Goal: Find specific page/section: Find specific page/section

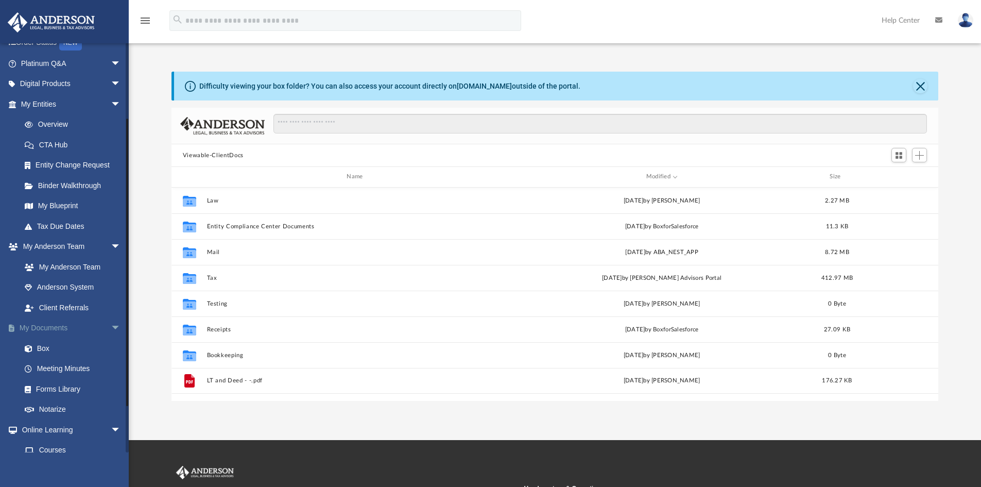
scroll to position [103, 0]
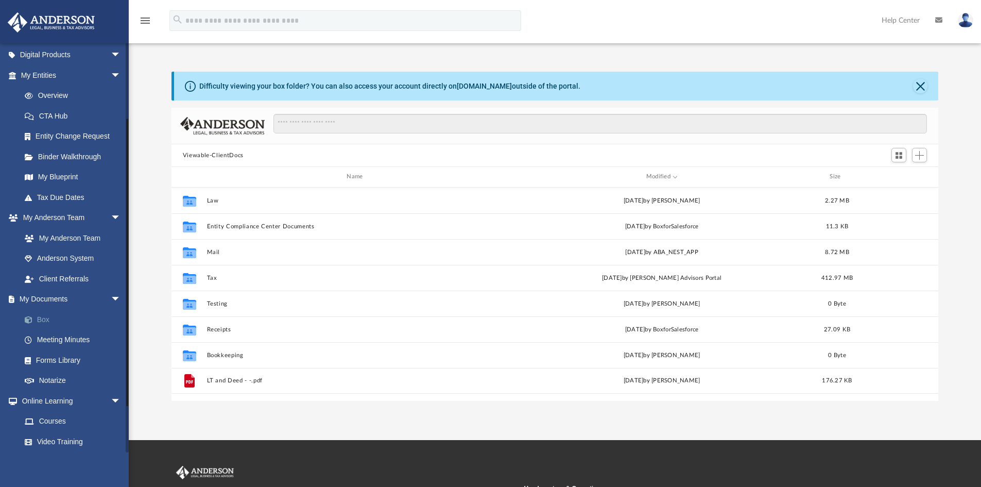
click at [47, 315] on link "Box" at bounding box center [75, 319] width 122 height 21
click at [43, 313] on link "Box" at bounding box center [75, 319] width 122 height 21
click at [146, 328] on div "Difficulty viewing your box folder? You can also access your account directly o…" at bounding box center [555, 236] width 852 height 329
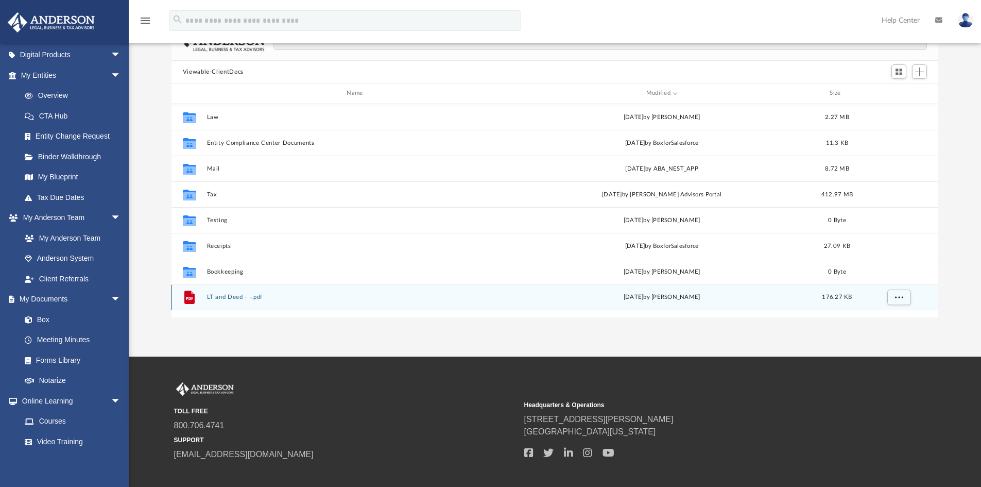
scroll to position [0, 0]
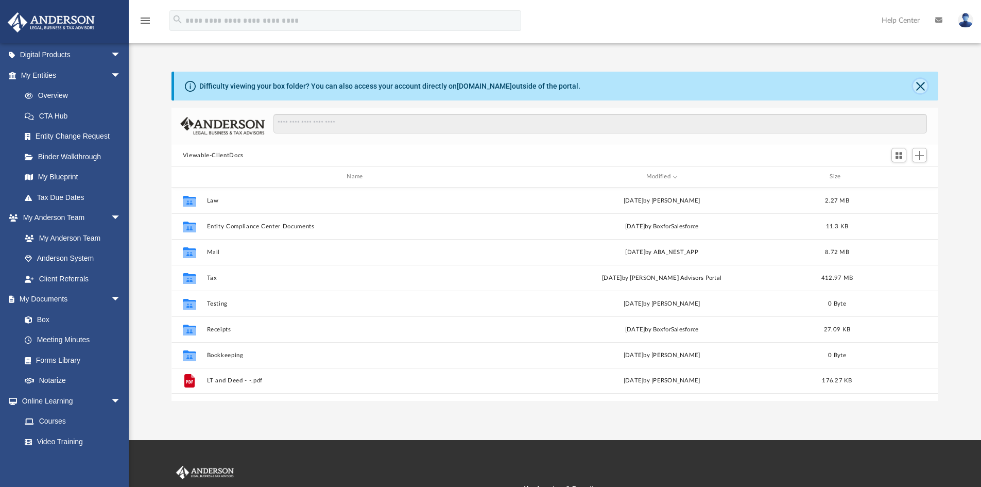
click at [921, 79] on button "Close" at bounding box center [920, 86] width 14 height 14
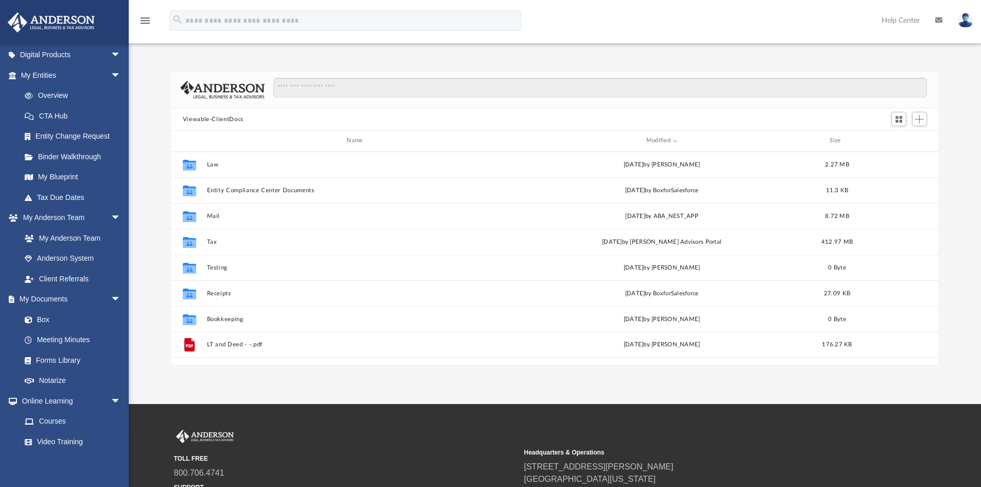
drag, startPoint x: 401, startPoint y: 387, endPoint x: 485, endPoint y: 368, distance: 86.1
click at [485, 368] on div "App [PERSON_NAME][EMAIL_ADDRESS][DOMAIN_NAME] Sign Out [PERSON_NAME][EMAIL_ADDR…" at bounding box center [490, 202] width 981 height 404
click at [494, 390] on div "App [PERSON_NAME][EMAIL_ADDRESS][DOMAIN_NAME] Sign Out [PERSON_NAME][EMAIL_ADDR…" at bounding box center [490, 202] width 981 height 404
drag, startPoint x: 969, startPoint y: 388, endPoint x: 931, endPoint y: 364, distance: 45.4
click at [931, 364] on div "App [PERSON_NAME][EMAIL_ADDRESS][DOMAIN_NAME] Sign Out [PERSON_NAME][EMAIL_ADDR…" at bounding box center [490, 202] width 981 height 404
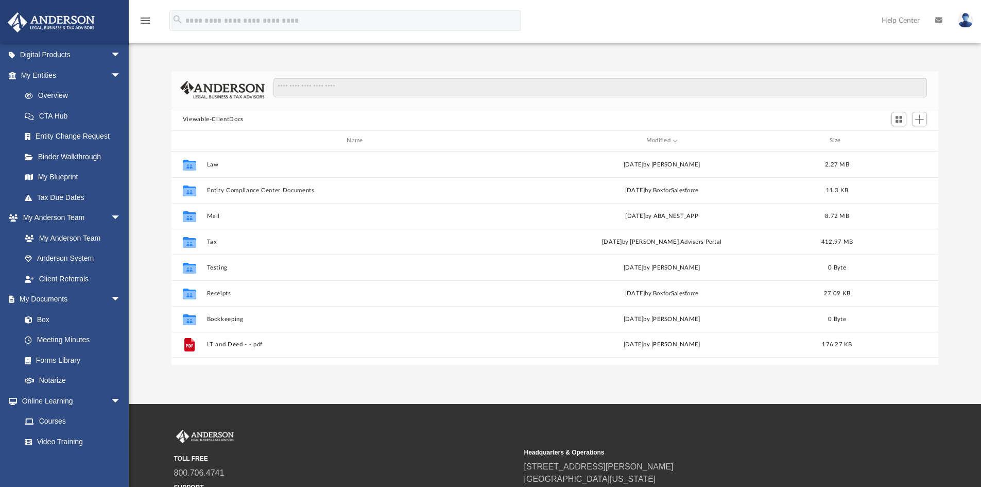
click at [939, 374] on div "App [PERSON_NAME][EMAIL_ADDRESS][DOMAIN_NAME] Sign Out [PERSON_NAME][EMAIL_ADDR…" at bounding box center [490, 202] width 981 height 404
click at [744, 58] on div "Difficulty viewing your box folder? You can also access your account directly o…" at bounding box center [555, 207] width 852 height 315
click at [963, 18] on img at bounding box center [965, 20] width 15 height 15
